Goal: Information Seeking & Learning: Check status

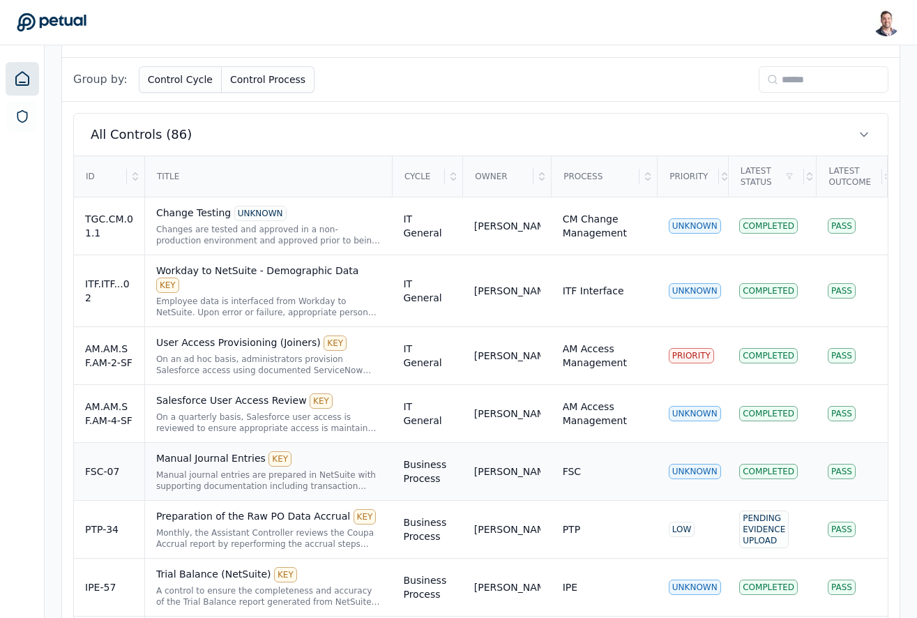
scroll to position [438, 0]
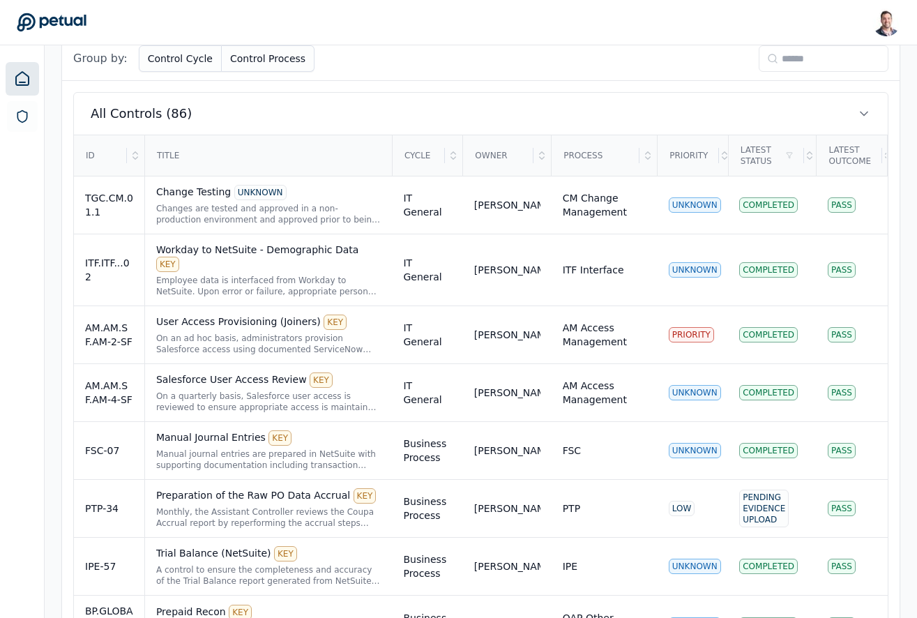
click at [779, 66] on input at bounding box center [823, 58] width 130 height 26
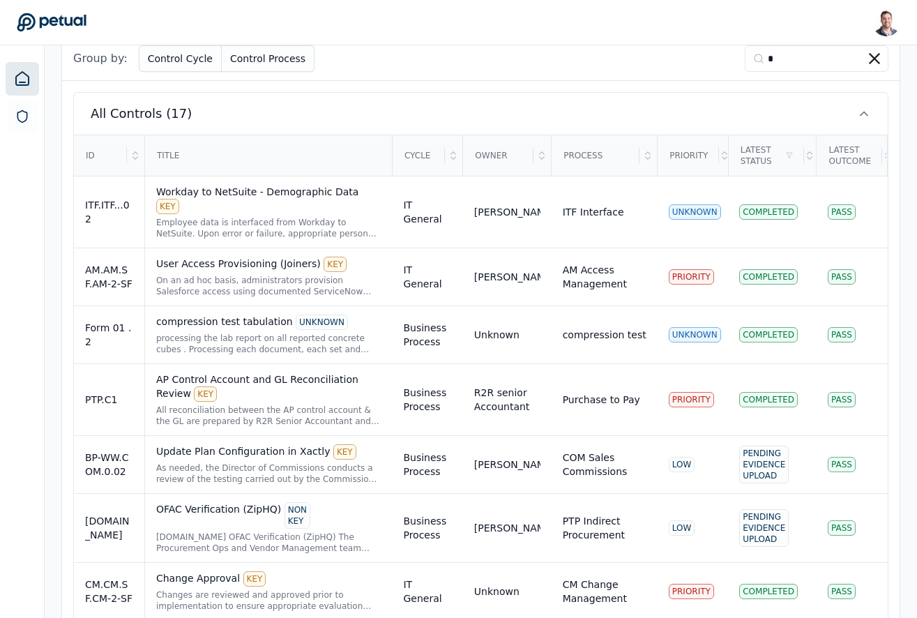
scroll to position [141, 0]
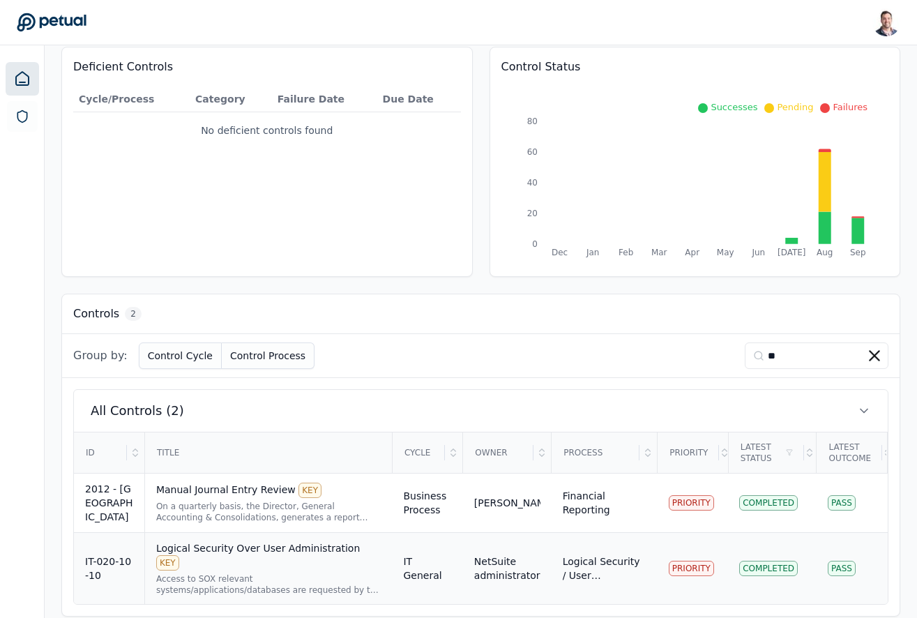
type input "**"
click at [253, 573] on div "Access to SOX relevant systems/applications/databases are requested by the user…" at bounding box center [268, 584] width 225 height 22
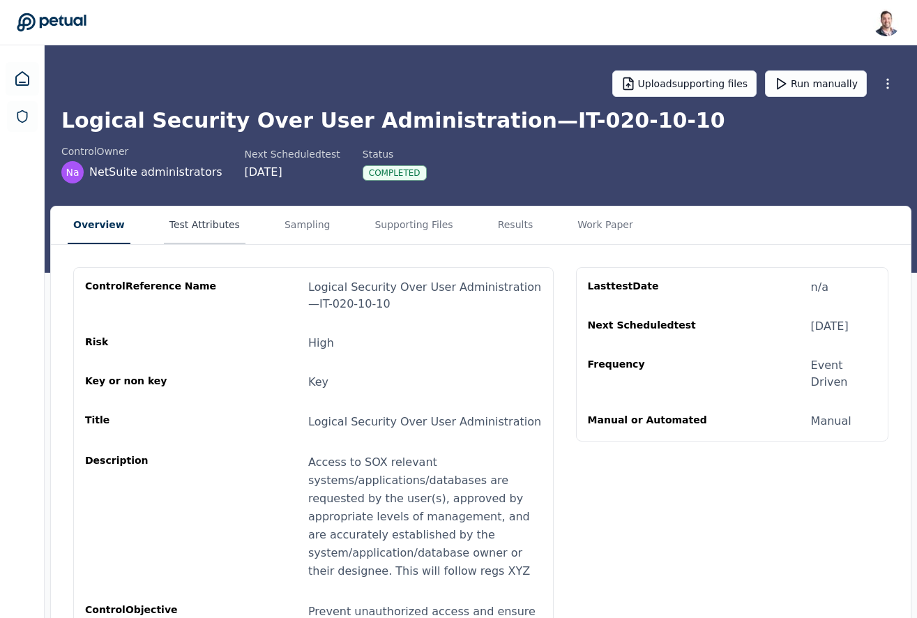
drag, startPoint x: 176, startPoint y: 217, endPoint x: 190, endPoint y: 238, distance: 25.7
click at [176, 217] on button "Test Attributes" at bounding box center [205, 225] width 82 height 38
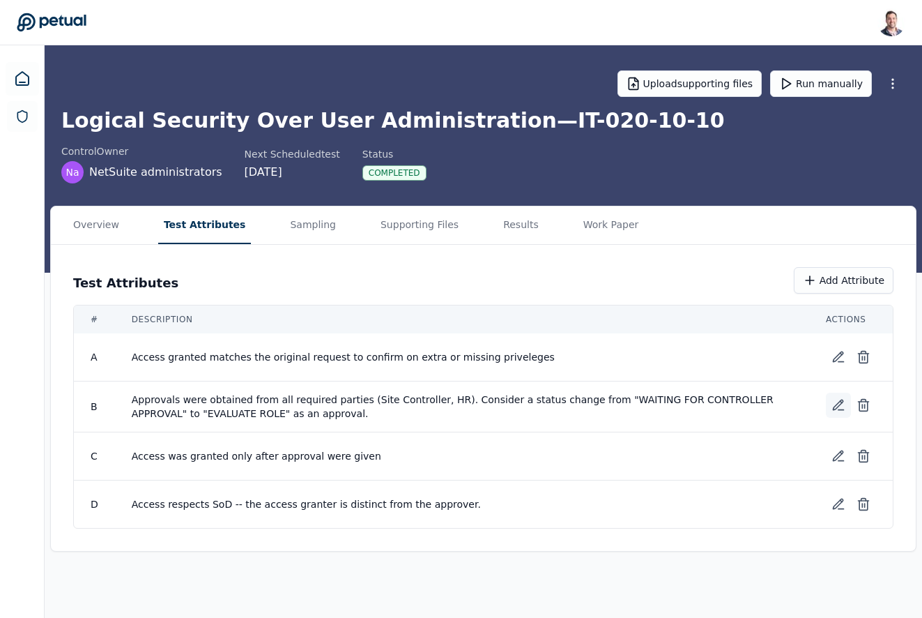
click at [839, 405] on icon at bounding box center [839, 405] width 10 height 10
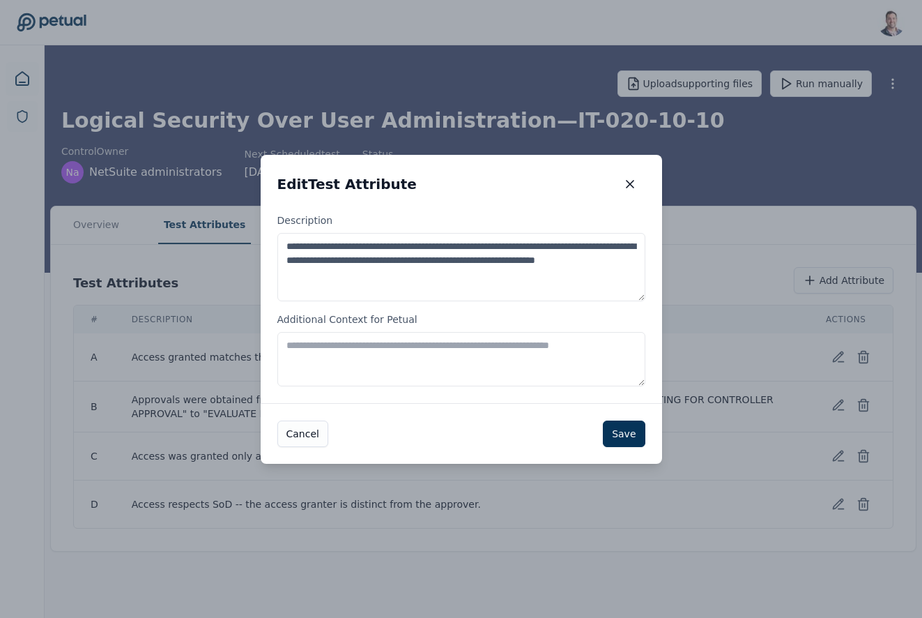
click at [461, 356] on textarea "Additional Context for Petual" at bounding box center [461, 359] width 368 height 54
click at [500, 351] on textarea "Additional Context for Petual" at bounding box center [461, 359] width 368 height 54
type textarea "**********"
click at [627, 191] on button "button" at bounding box center [630, 183] width 31 height 25
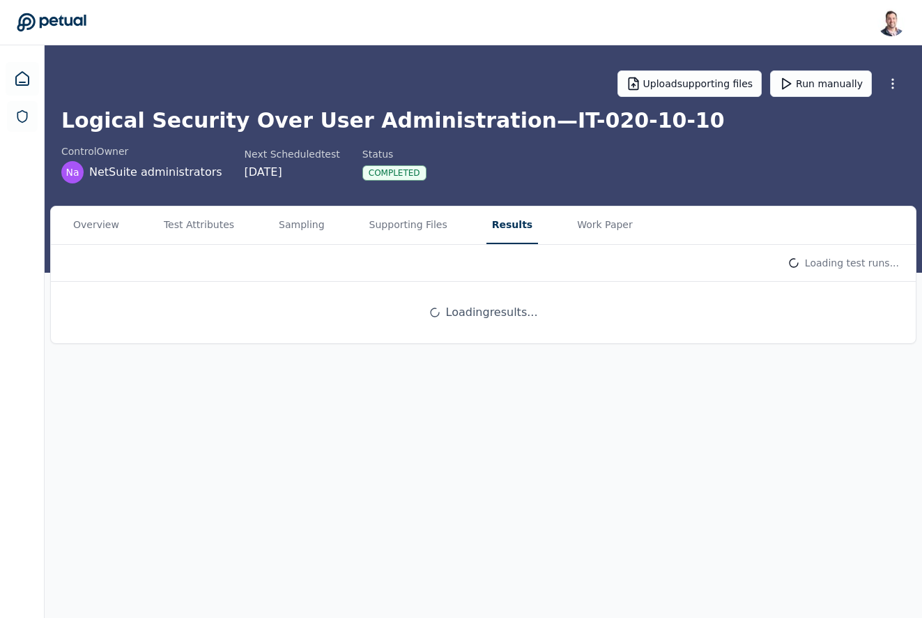
click at [498, 227] on button "Results" at bounding box center [513, 225] width 52 height 38
click at [779, 263] on html "[PERSON_NAME] [EMAIL_ADDRESS] Sign out Upload supporting files Run manually Log…" at bounding box center [461, 309] width 922 height 618
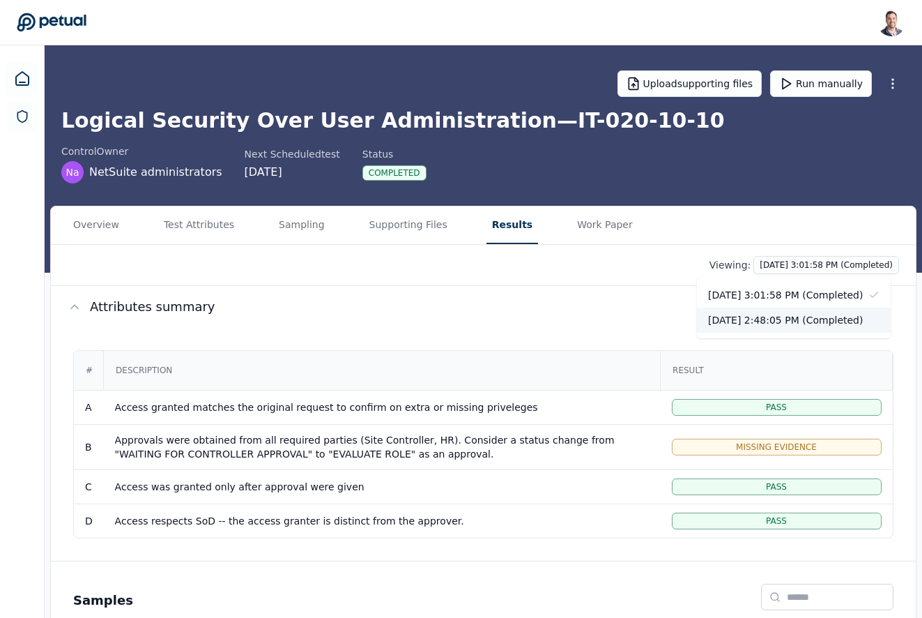
click at [774, 319] on div "[DATE] 2:48:05 PM (Completed)" at bounding box center [794, 319] width 194 height 25
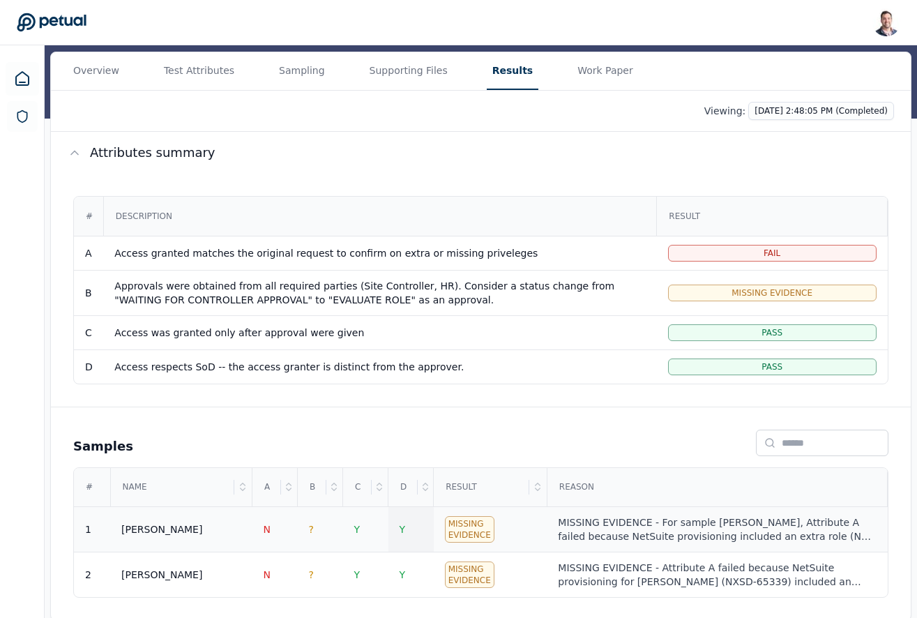
scroll to position [157, 0]
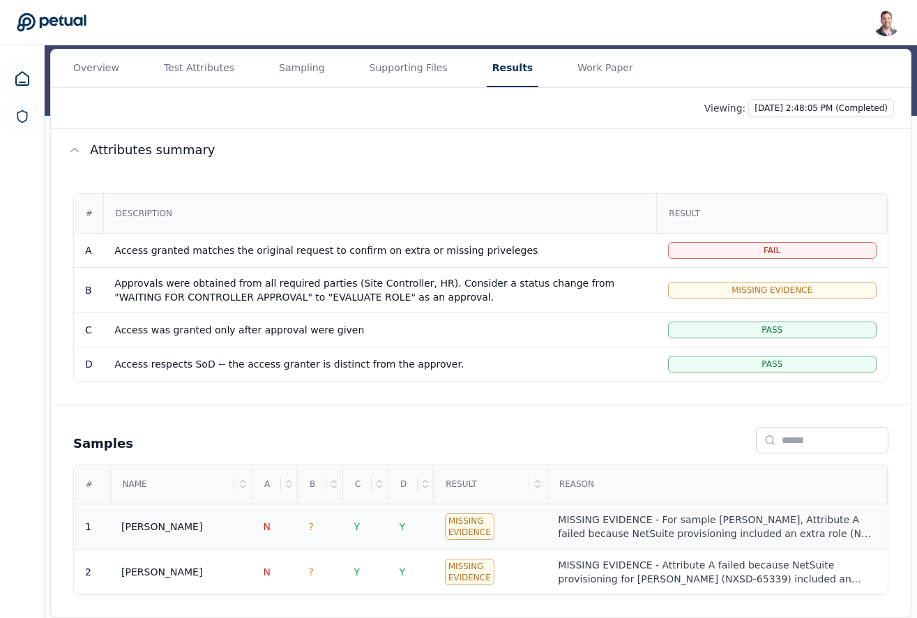
click at [644, 530] on div "MISSING EVIDENCE - For sample [PERSON_NAME], Attribute A failed because NetSuit…" at bounding box center [717, 526] width 318 height 28
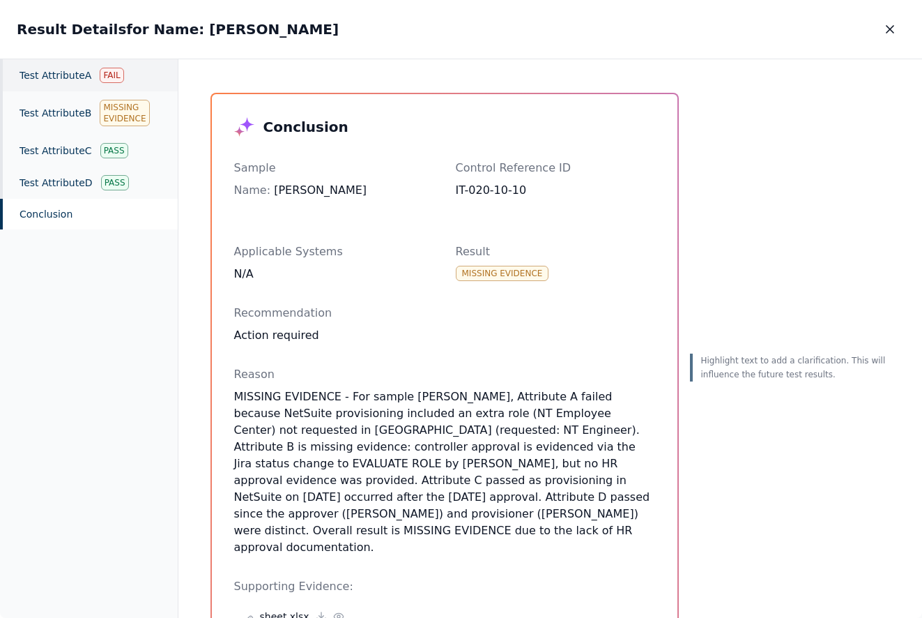
click at [77, 77] on div "Test Attribute A Fail" at bounding box center [89, 75] width 178 height 32
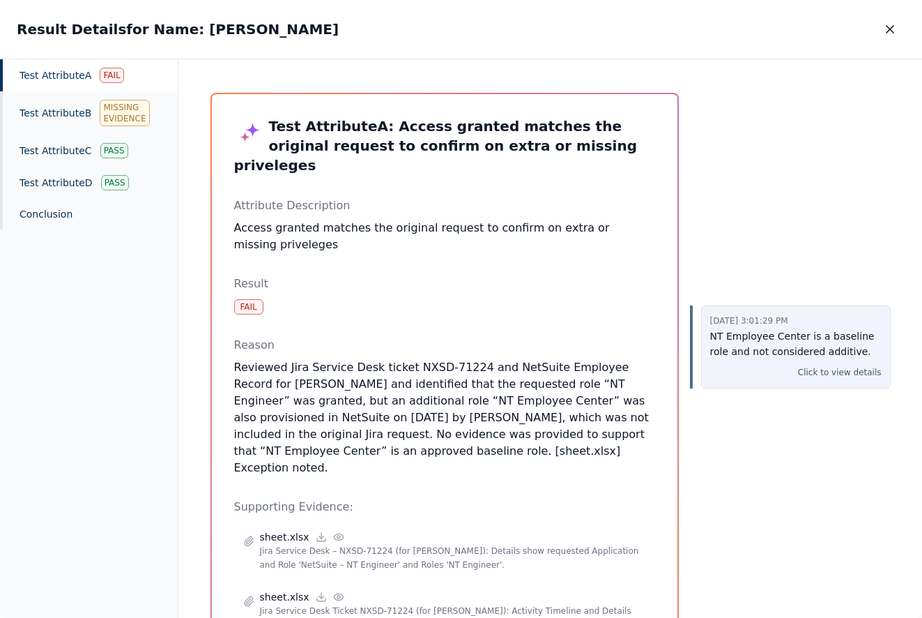
click at [737, 358] on p "NT Employee Center is a baseline role and not considered additive." at bounding box center [795, 344] width 171 height 32
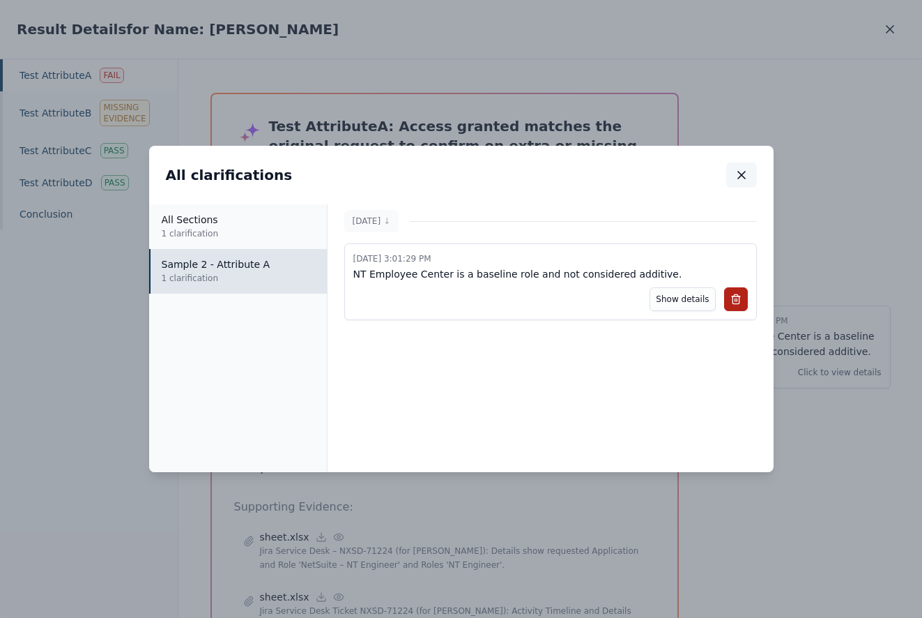
click at [740, 180] on icon "button" at bounding box center [742, 175] width 14 height 14
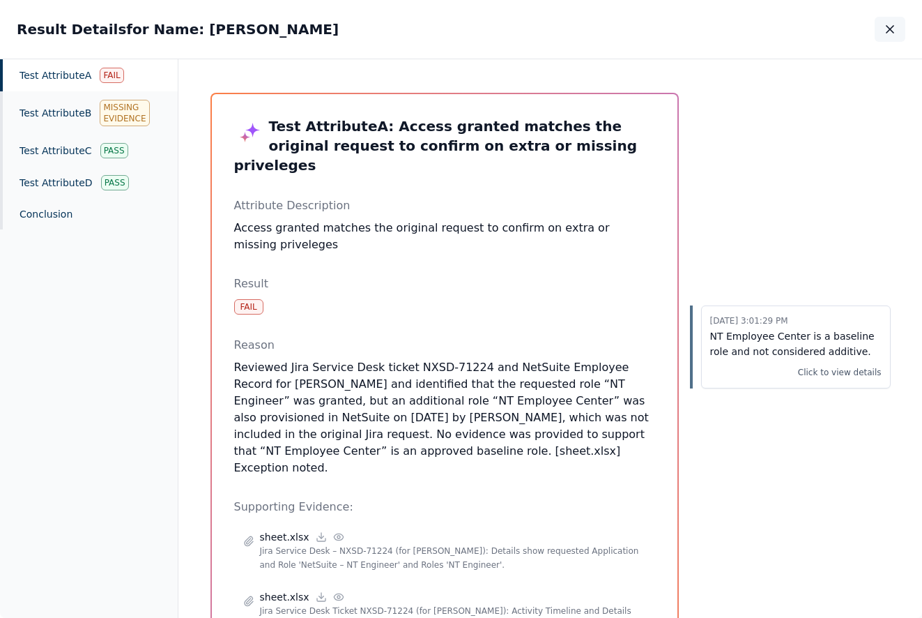
click at [885, 34] on icon "button" at bounding box center [890, 29] width 14 height 14
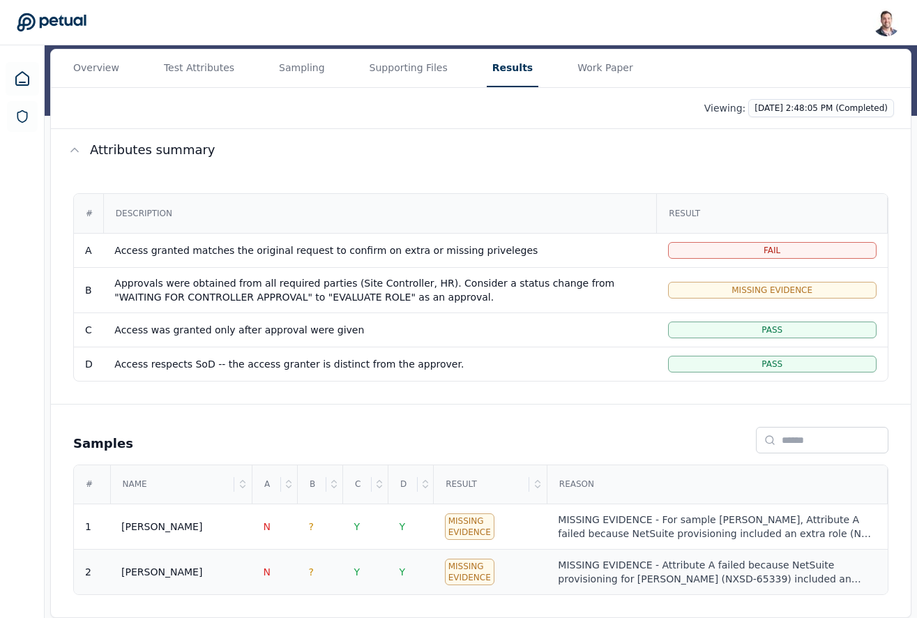
click at [654, 569] on div "MISSING EVIDENCE - Attribute A failed because NetSuite provisioning for [PERSON…" at bounding box center [717, 572] width 318 height 28
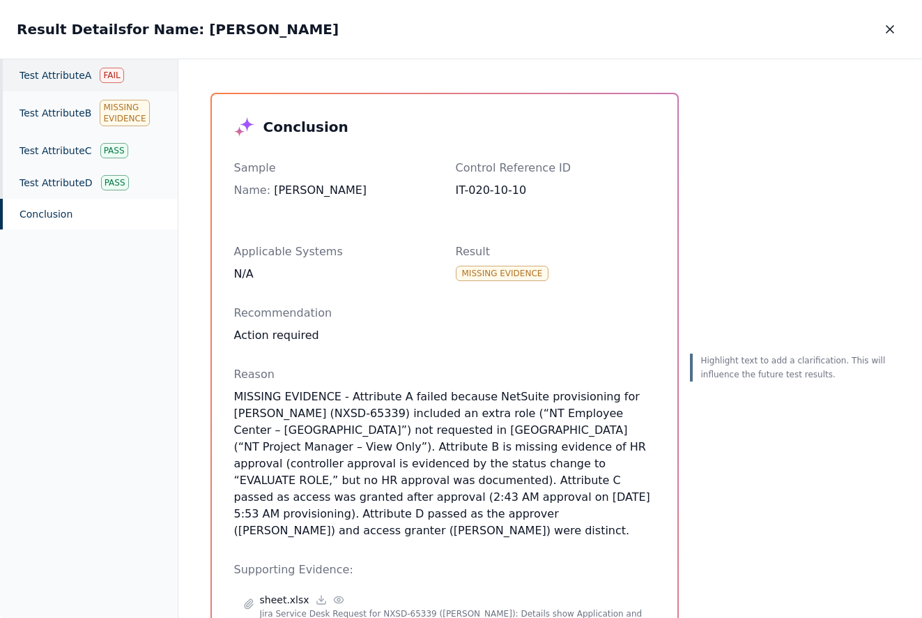
click at [59, 82] on div "Test Attribute A Fail" at bounding box center [89, 75] width 178 height 32
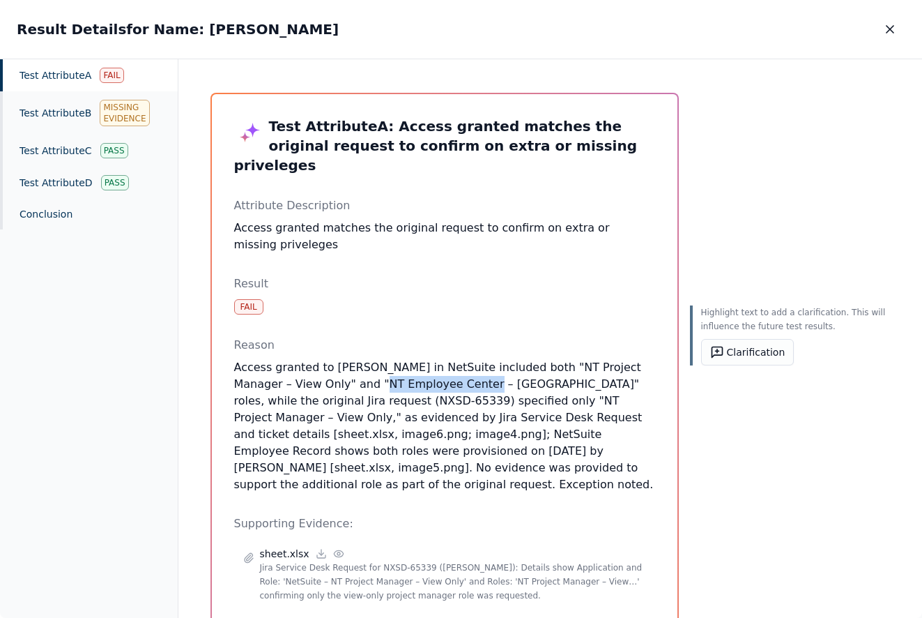
drag, startPoint x: 329, startPoint y: 365, endPoint x: 429, endPoint y: 361, distance: 100.4
click at [429, 361] on p "Access granted to [PERSON_NAME] in NetSuite included both "NT Project Manager –…" at bounding box center [444, 426] width 421 height 134
click at [892, 26] on icon "button" at bounding box center [890, 29] width 7 height 7
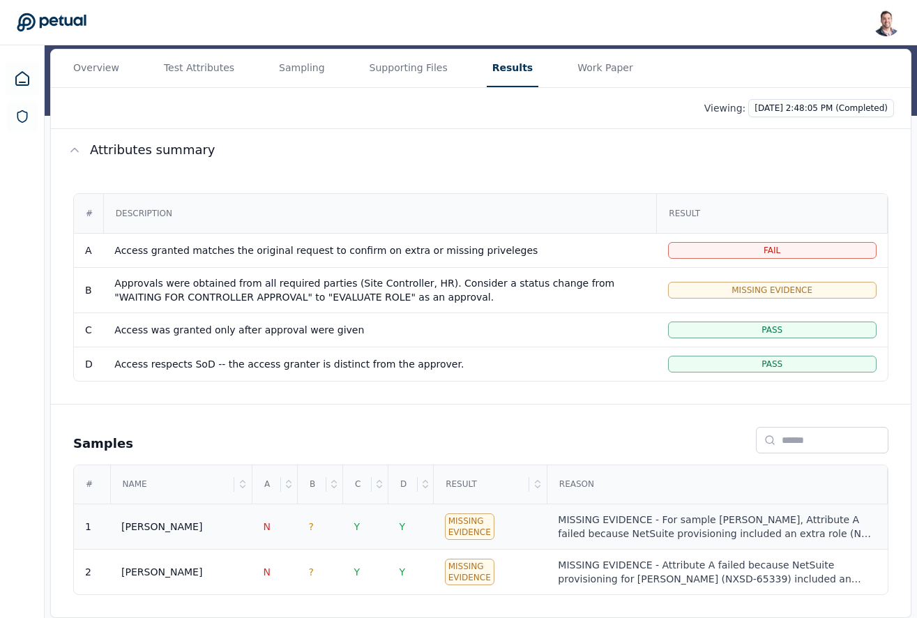
click at [643, 521] on div "MISSING EVIDENCE - For sample [PERSON_NAME], Attribute A failed because NetSuit…" at bounding box center [717, 526] width 318 height 28
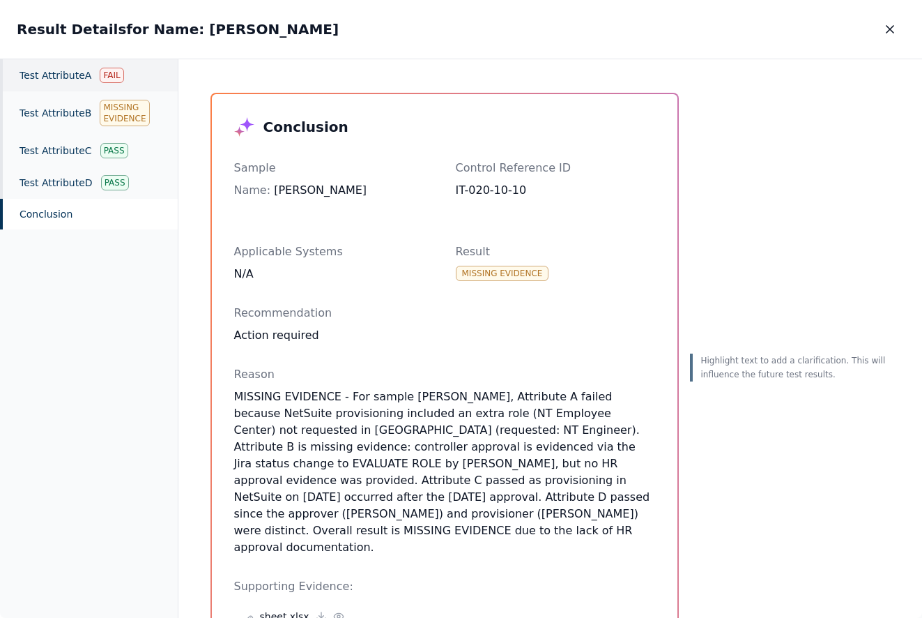
click at [75, 75] on div "Test Attribute A Fail" at bounding box center [89, 75] width 178 height 32
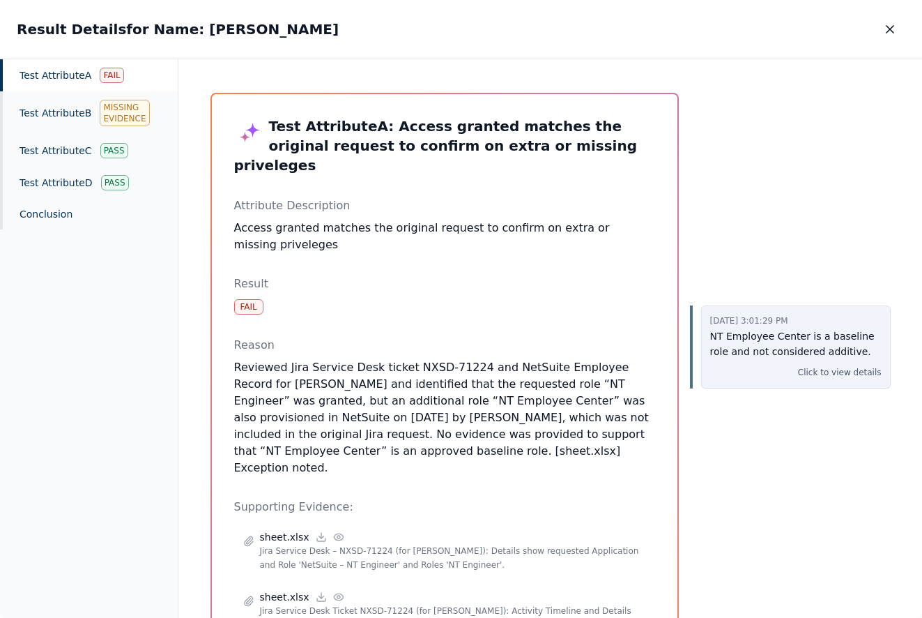
click at [748, 343] on p "NT Employee Center is a baseline role and not considered additive." at bounding box center [795, 344] width 171 height 32
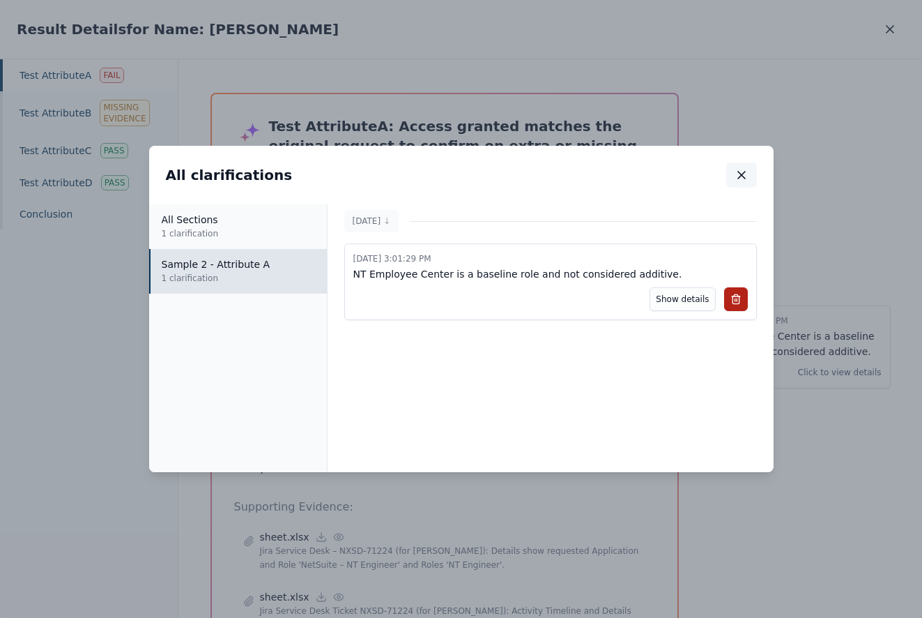
click at [746, 174] on icon "button" at bounding box center [742, 175] width 14 height 14
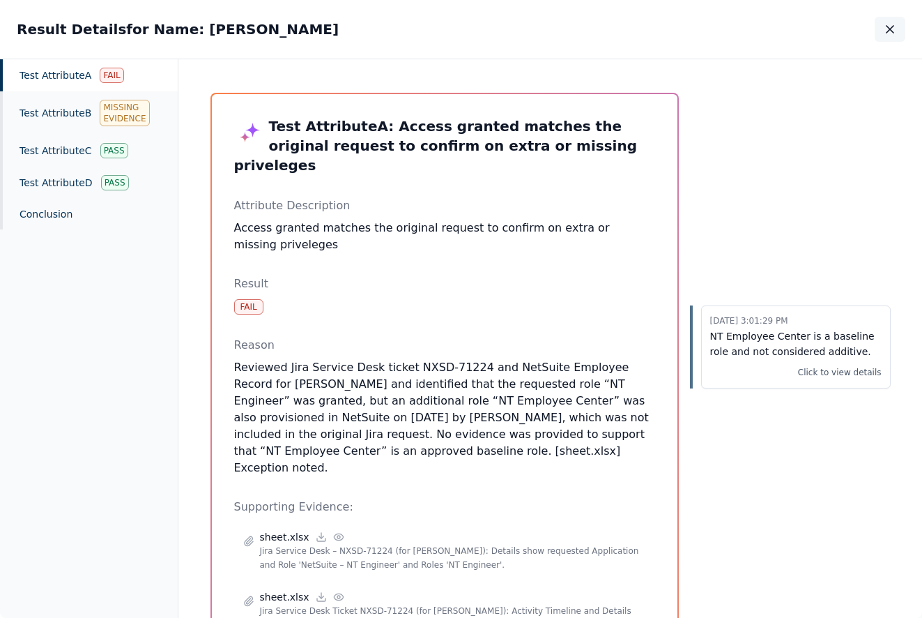
click at [884, 23] on icon "button" at bounding box center [890, 29] width 14 height 14
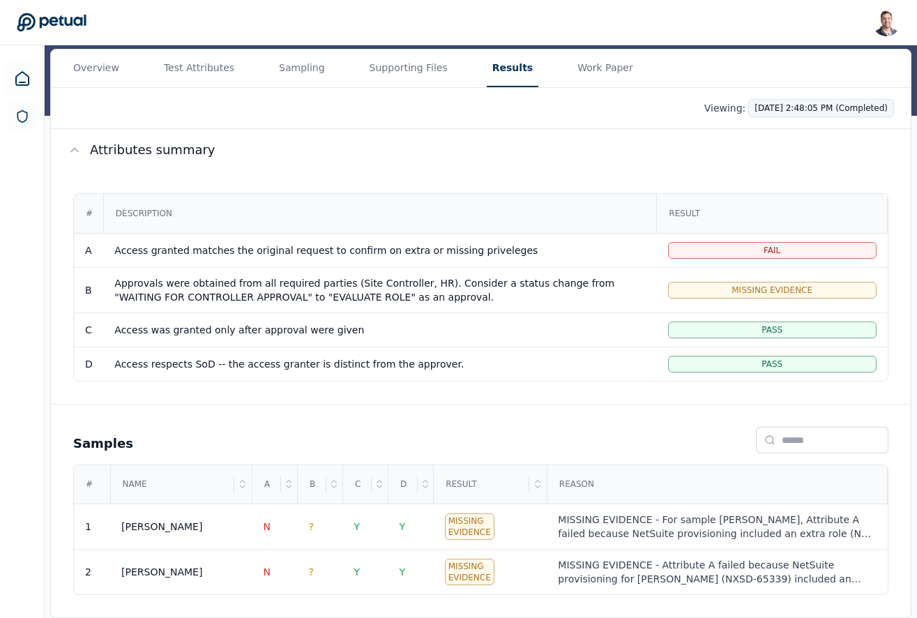
click at [795, 110] on html "[PERSON_NAME] [EMAIL_ADDRESS] Sign out Upload supporting files Run manually Log…" at bounding box center [458, 230] width 917 height 774
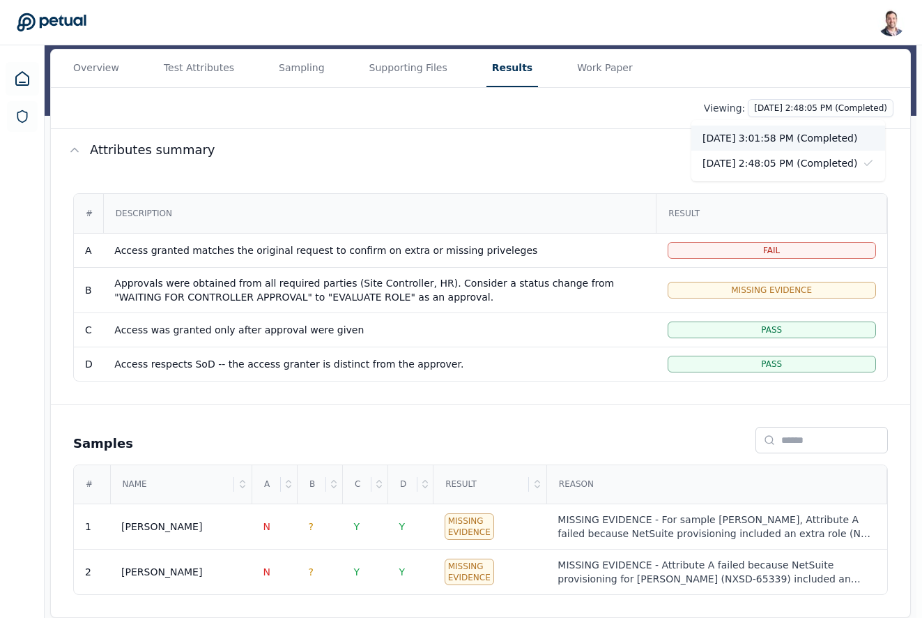
click at [793, 137] on div "[DATE] 3:01:58 PM (Completed)" at bounding box center [788, 137] width 194 height 25
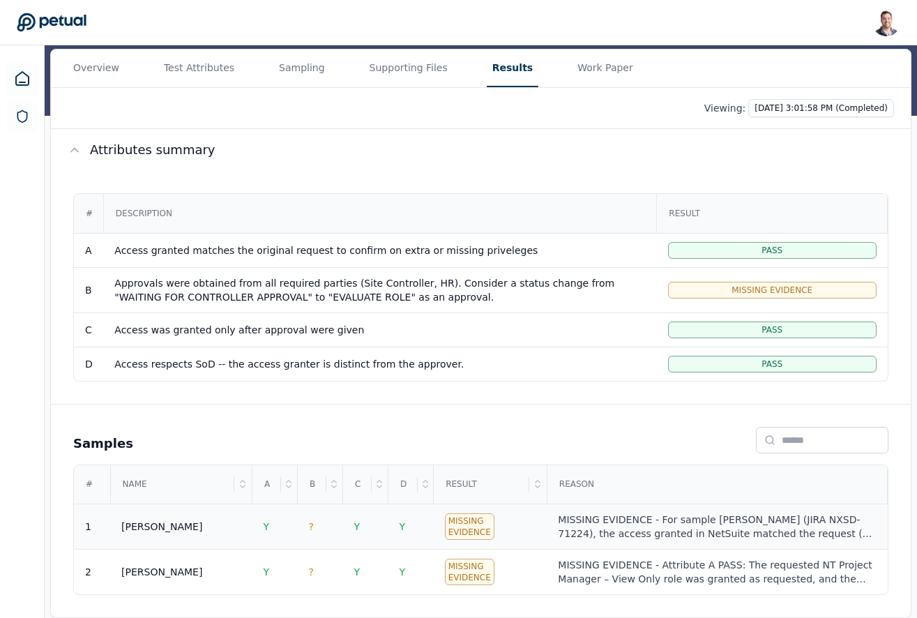
click at [657, 533] on div "MISSING EVIDENCE - For sample [PERSON_NAME] (JIRA NXSD-71224), the access grant…" at bounding box center [717, 526] width 318 height 28
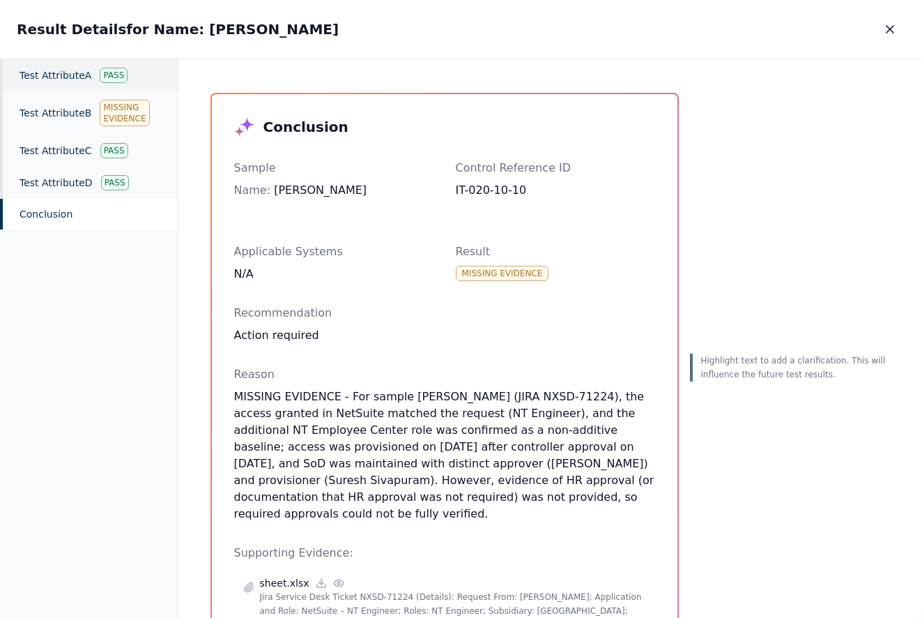
click at [41, 84] on div "Test Attribute A Pass" at bounding box center [89, 75] width 178 height 32
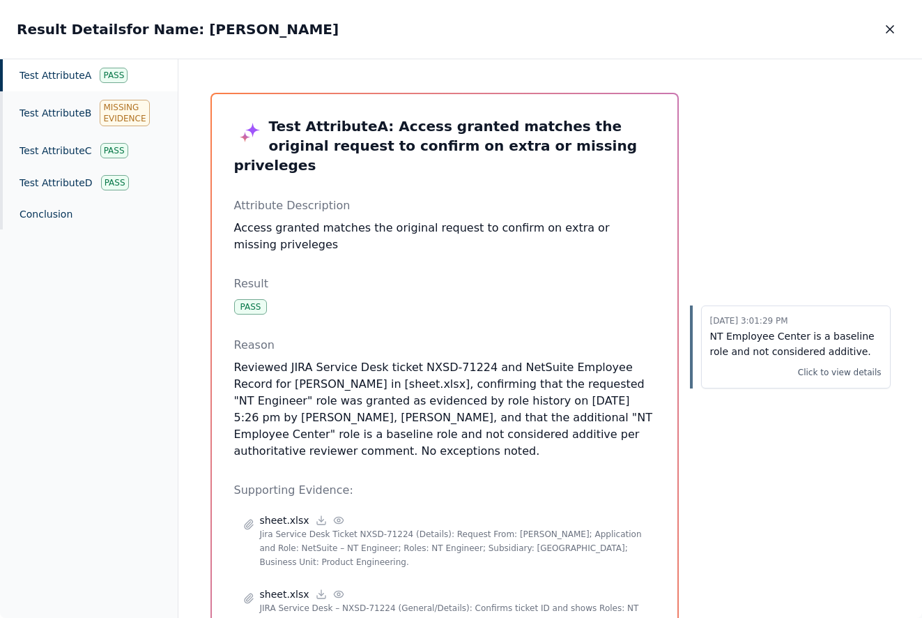
drag, startPoint x: 343, startPoint y: 401, endPoint x: 526, endPoint y: 422, distance: 183.8
click at [531, 422] on p "Reviewed JIRA Service Desk ticket NXSD-71224 and NetSuite Employee Record for […" at bounding box center [444, 409] width 421 height 100
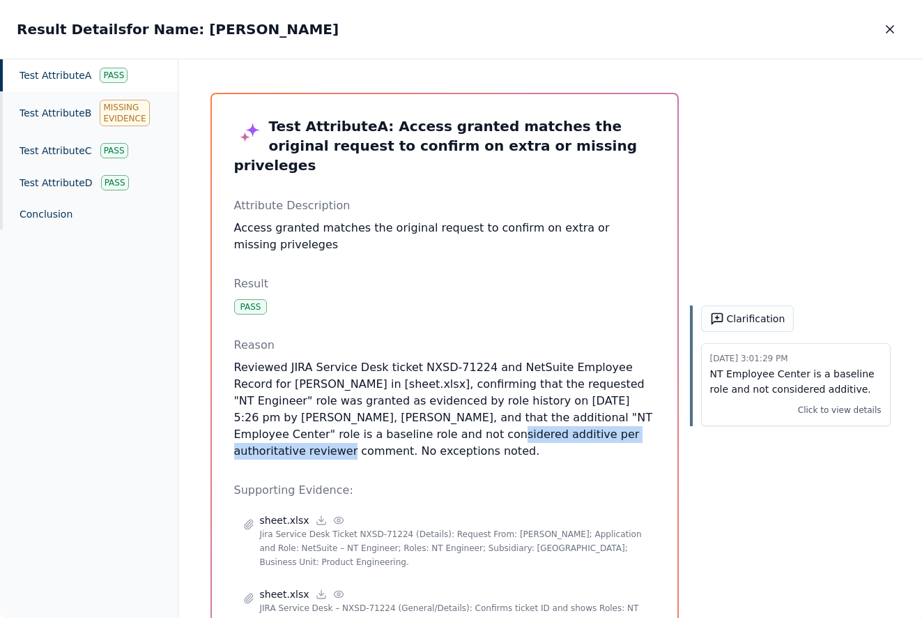
drag, startPoint x: 500, startPoint y: 419, endPoint x: 290, endPoint y: 415, distance: 210.5
click at [290, 415] on p "Reviewed JIRA Service Desk ticket NXSD-71224 and NetSuite Employee Record for […" at bounding box center [444, 409] width 421 height 100
drag, startPoint x: 329, startPoint y: 416, endPoint x: 514, endPoint y: 420, distance: 185.4
click at [510, 418] on p "Reviewed JIRA Service Desk ticket NXSD-71224 and NetSuite Employee Record for […" at bounding box center [444, 409] width 421 height 100
click at [890, 25] on icon "button" at bounding box center [890, 29] width 14 height 14
